Goal: Transaction & Acquisition: Purchase product/service

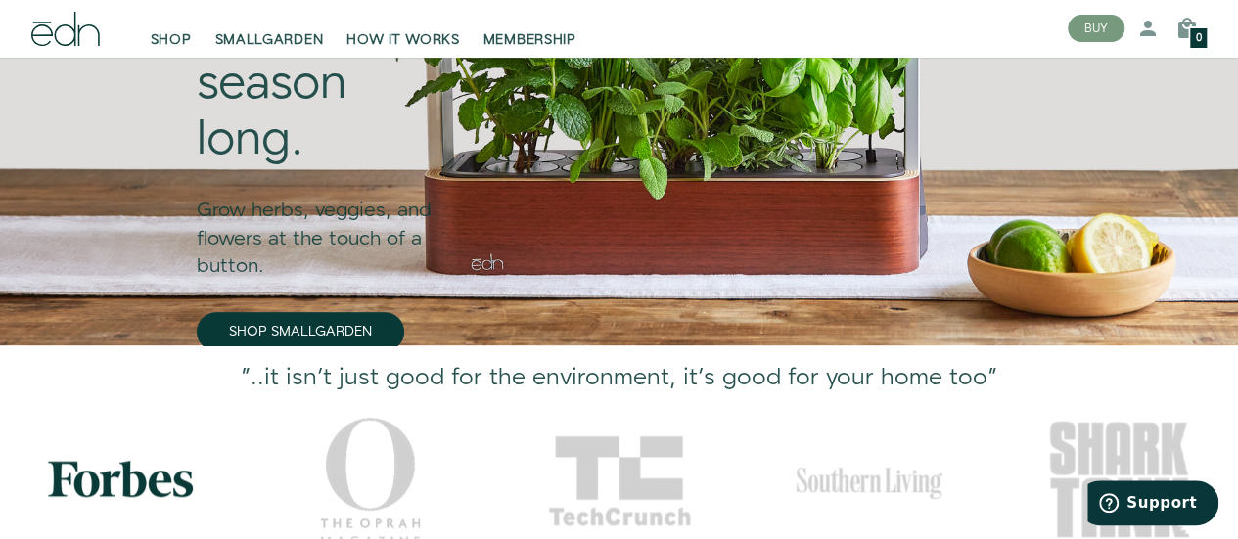
scroll to position [294, 0]
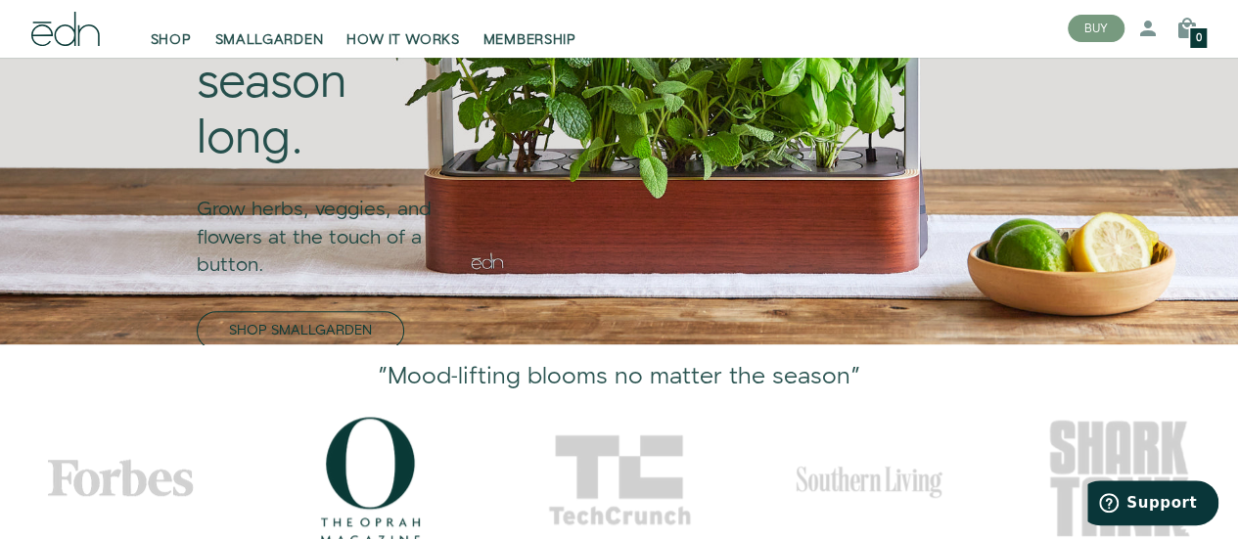
click at [197, 311] on link "SHOP SMALLGARDEN" at bounding box center [300, 330] width 207 height 39
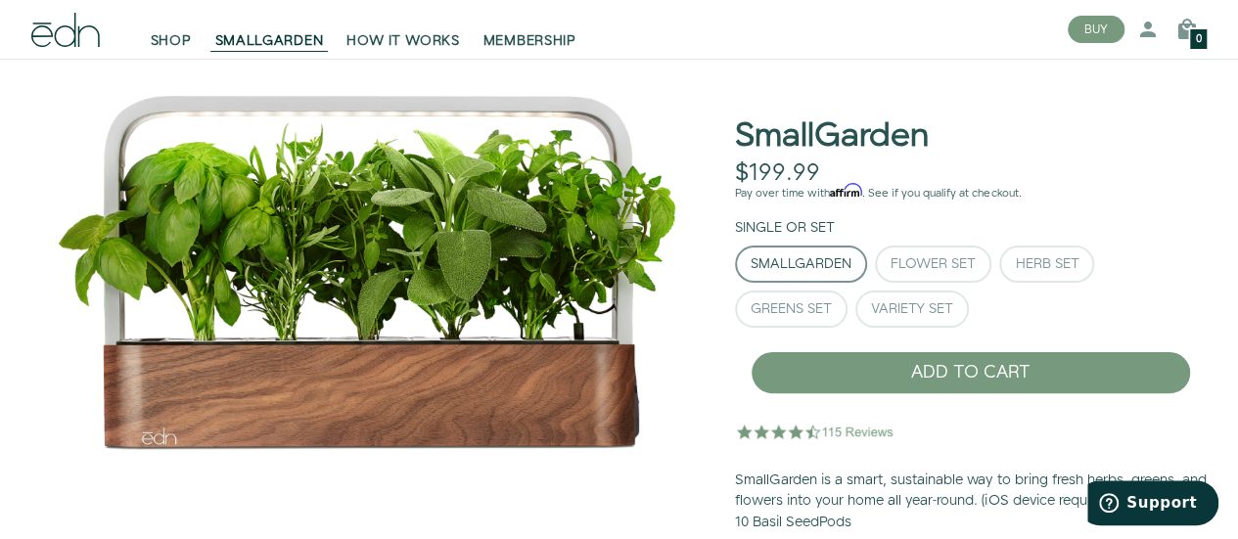
scroll to position [196, 0]
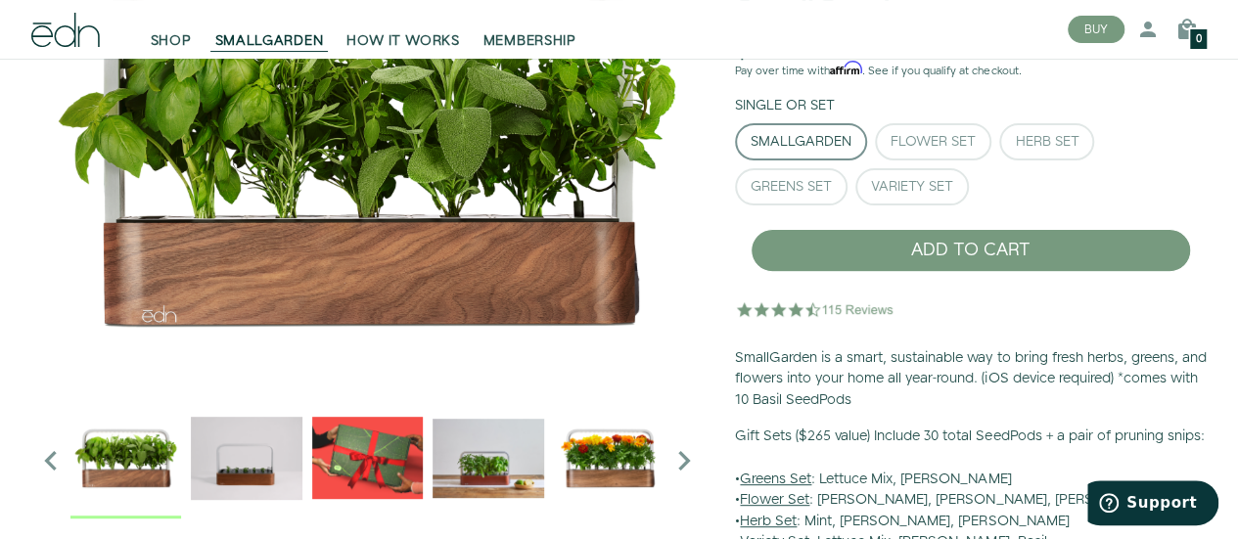
click at [257, 467] on img "2 / 6" at bounding box center [246, 457] width 111 height 111
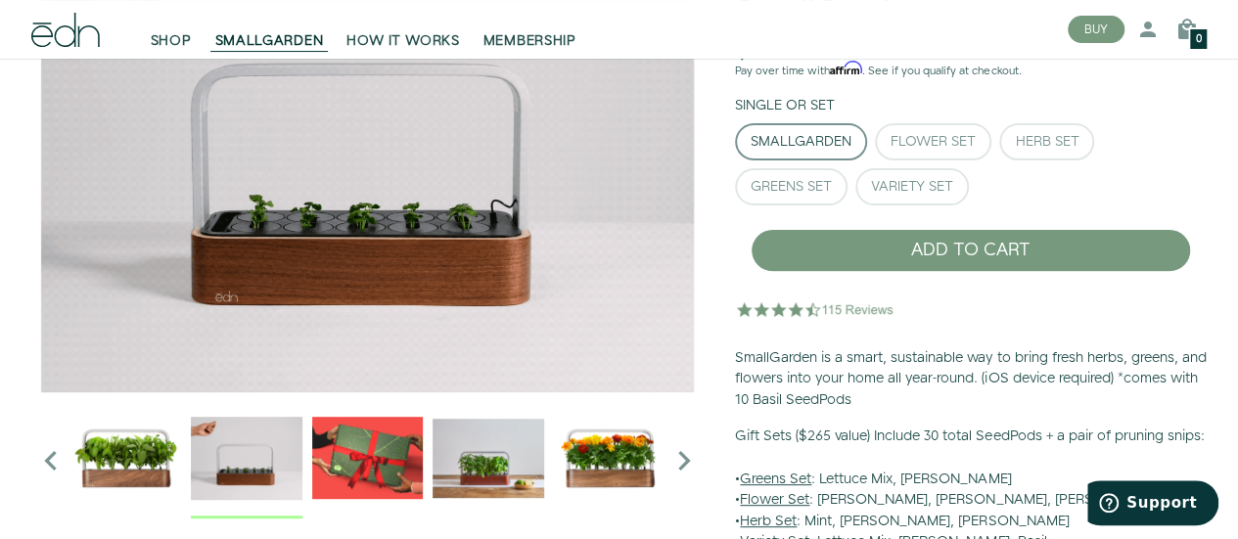
click at [356, 478] on img "3 / 6" at bounding box center [367, 457] width 111 height 111
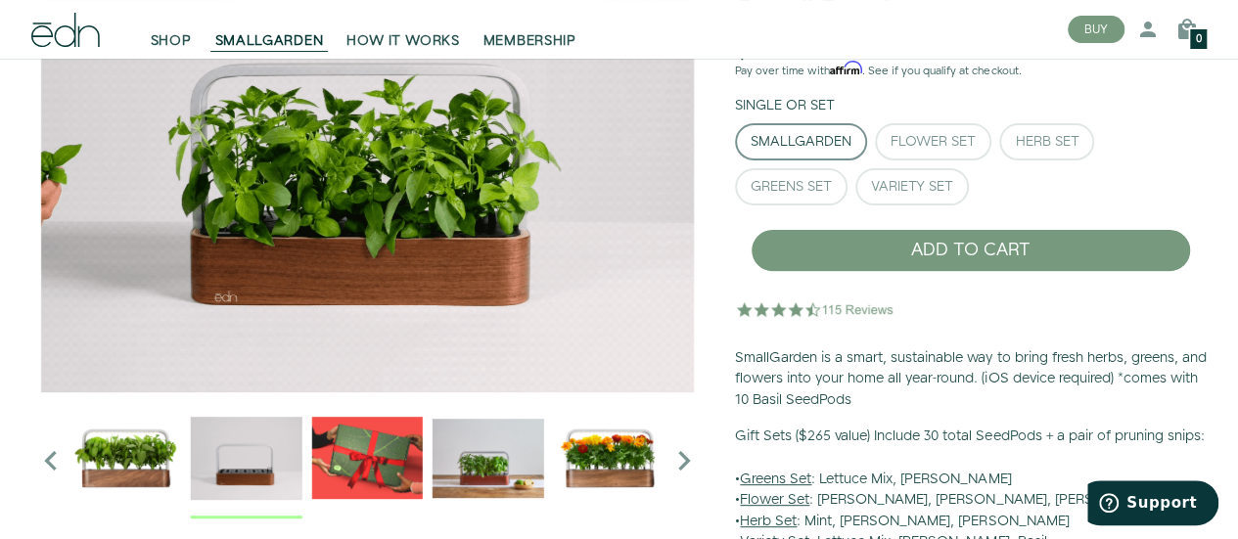
click at [394, 465] on img "3 / 6" at bounding box center [366, 457] width 111 height 111
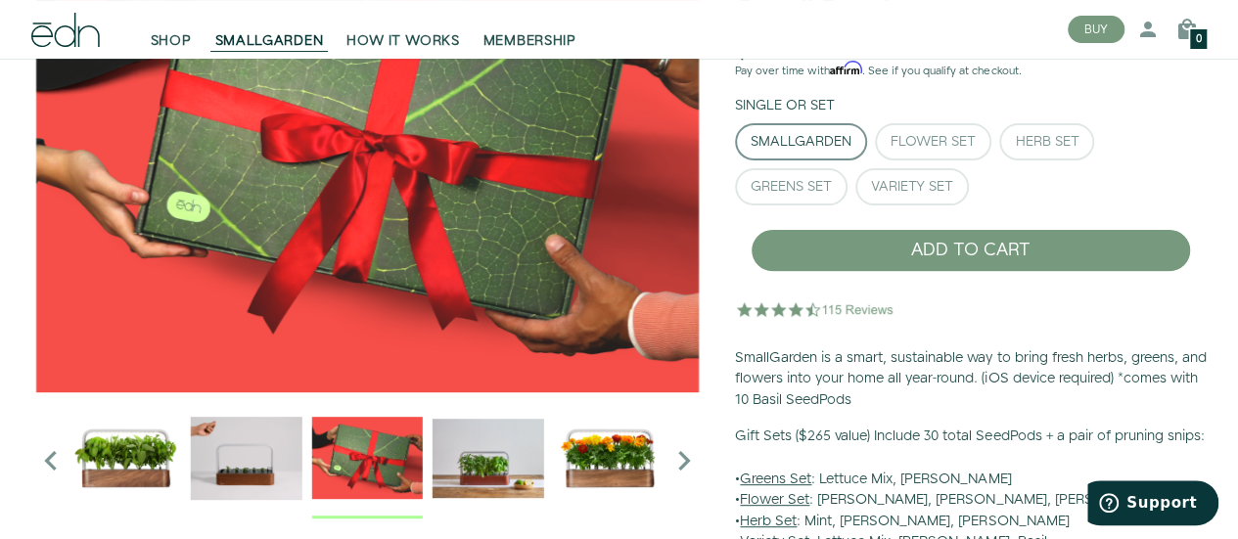
click at [474, 470] on img "4 / 6" at bounding box center [487, 457] width 111 height 111
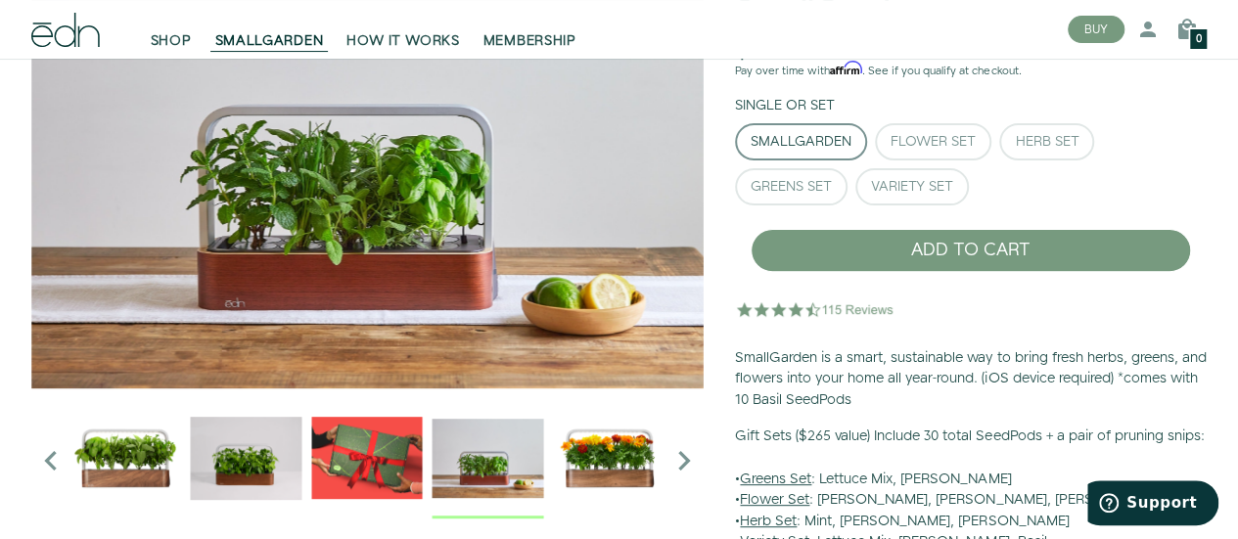
click at [620, 469] on img "5 / 6" at bounding box center [608, 457] width 111 height 111
click at [624, 447] on img "5 / 6" at bounding box center [608, 457] width 111 height 111
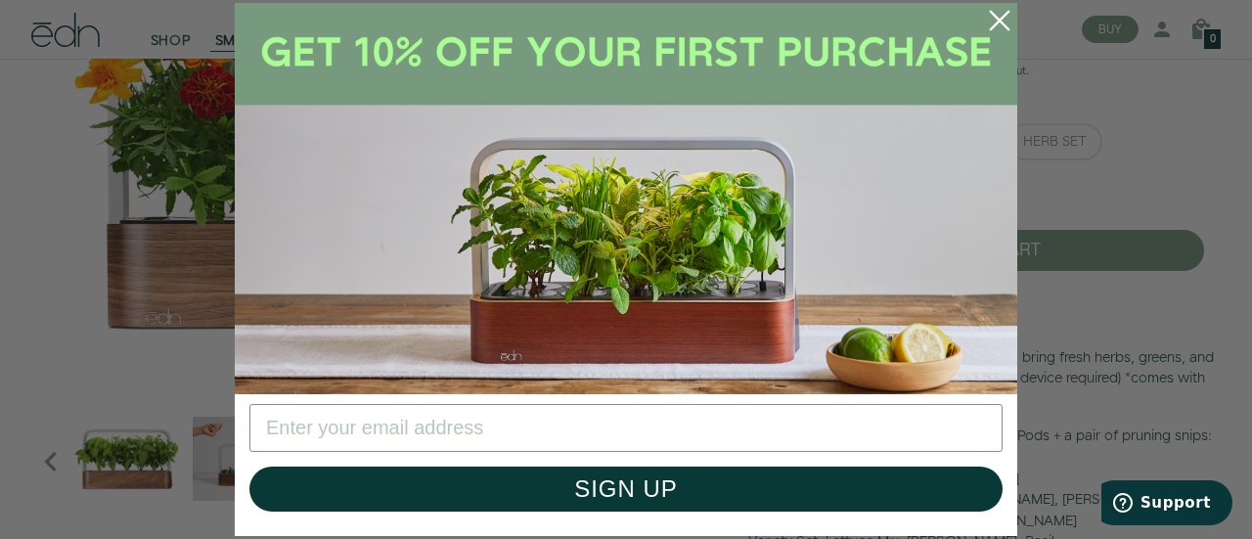
click at [1000, 21] on icon "Close dialog" at bounding box center [1000, 21] width 18 height 18
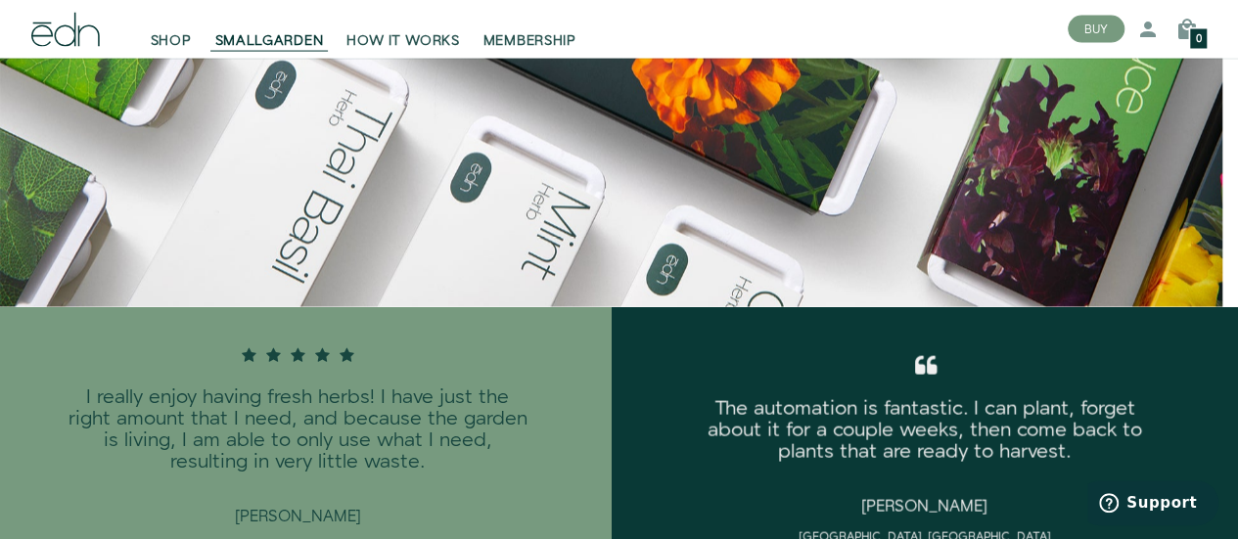
scroll to position [2055, 0]
